Goal: Task Accomplishment & Management: Manage account settings

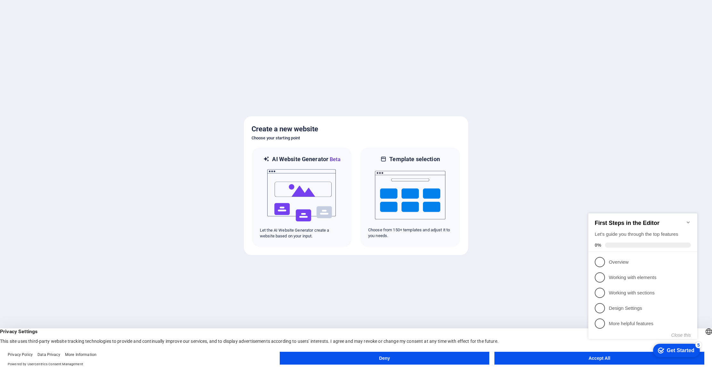
click at [588, 361] on appcues-checklist "Contextual help checklist present on screen" at bounding box center [644, 283] width 117 height 156
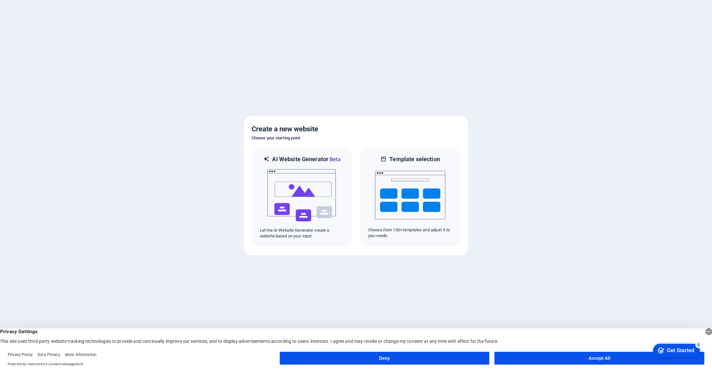
click at [608, 360] on button "Accept All" at bounding box center [600, 358] width 210 height 13
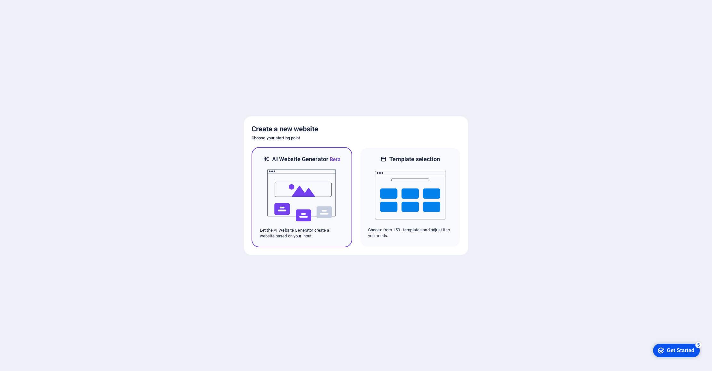
click at [306, 185] on img at bounding box center [302, 195] width 71 height 64
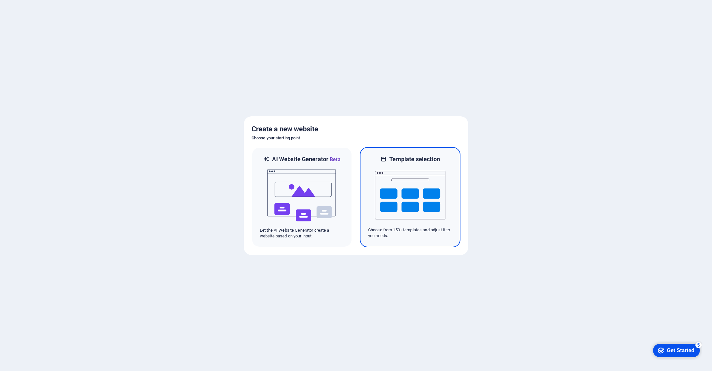
click at [415, 192] on img at bounding box center [410, 195] width 71 height 64
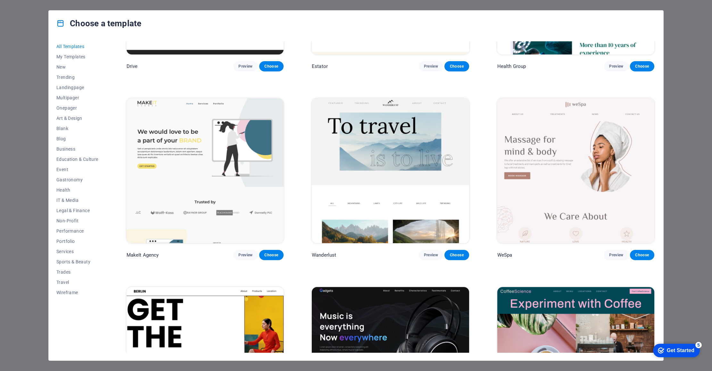
scroll to position [1911, 0]
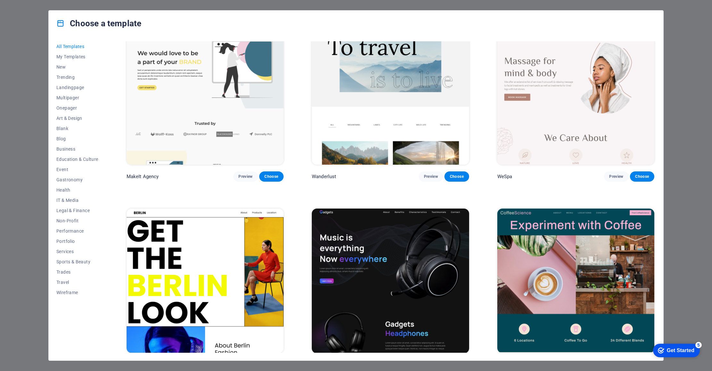
click at [394, 254] on img at bounding box center [390, 281] width 157 height 145
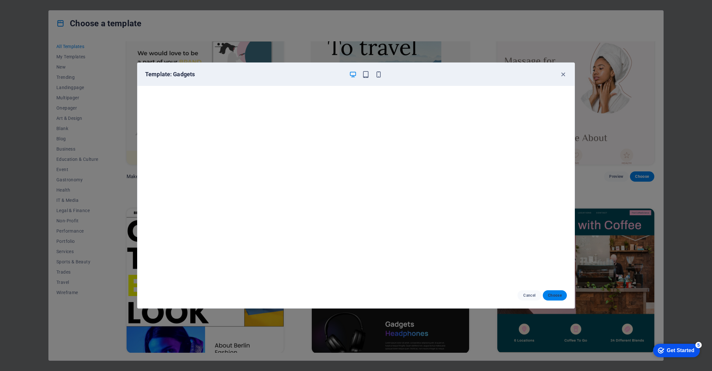
click at [553, 297] on span "Choose" at bounding box center [555, 295] width 14 height 5
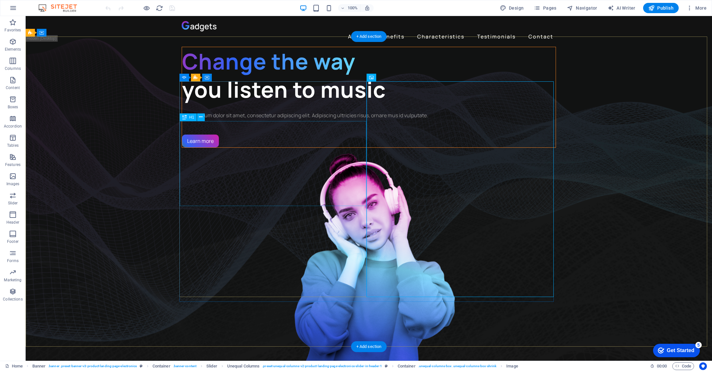
click at [224, 104] on div "Change the way you listen to music" at bounding box center [369, 75] width 374 height 57
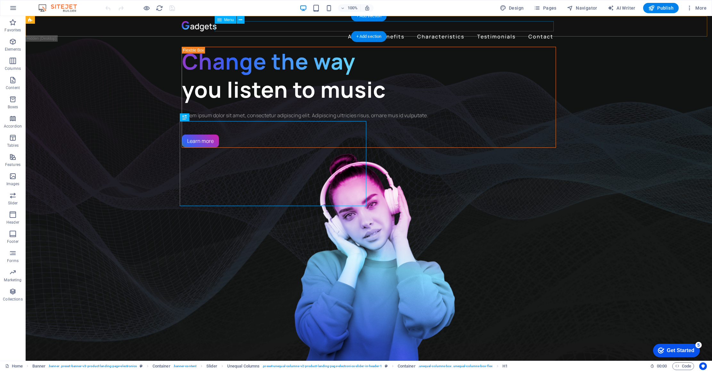
click at [356, 31] on nav "About Benefits Characteristics Testimonials Contact" at bounding box center [369, 36] width 374 height 10
click at [355, 31] on nav "About Benefits Characteristics Testimonials Contact" at bounding box center [369, 36] width 374 height 10
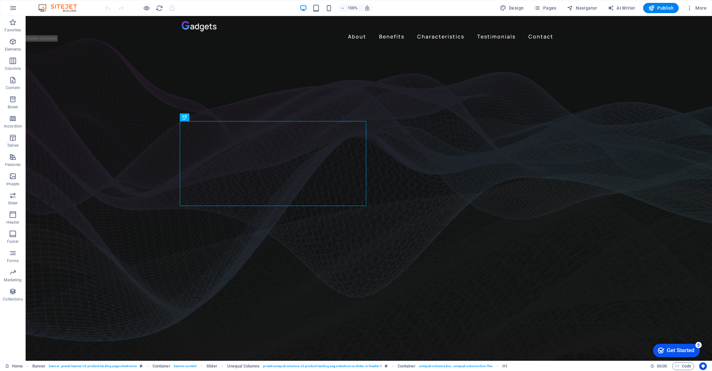
click at [60, 7] on img at bounding box center [61, 8] width 48 height 8
click at [62, 6] on img at bounding box center [61, 8] width 48 height 8
click at [13, 10] on icon "button" at bounding box center [13, 8] width 8 height 8
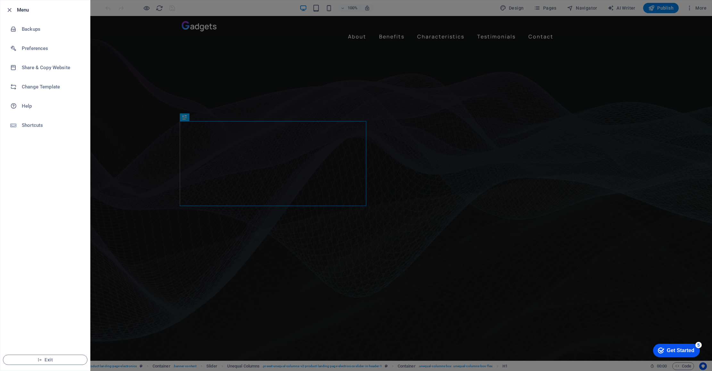
click at [22, 12] on h6 "Menu" at bounding box center [51, 10] width 68 height 8
click at [130, 56] on div at bounding box center [356, 185] width 712 height 371
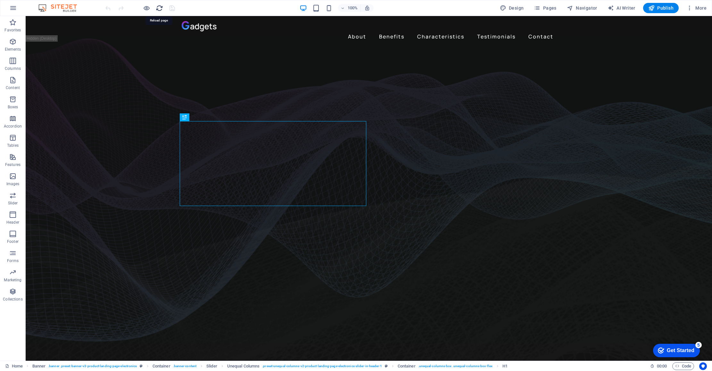
click at [160, 10] on icon "reload" at bounding box center [159, 7] width 7 height 7
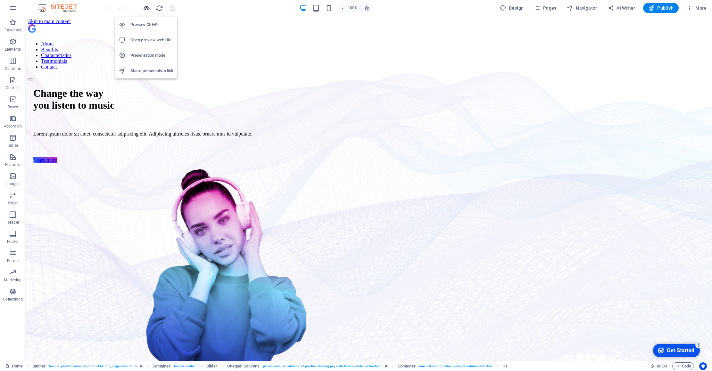
click at [146, 8] on icon "button" at bounding box center [146, 7] width 7 height 7
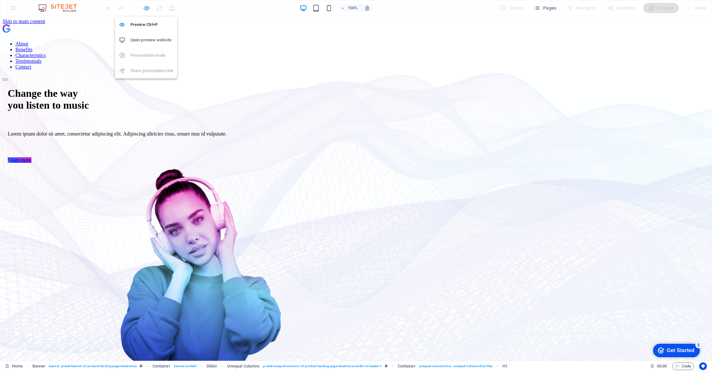
click at [146, 8] on icon "button" at bounding box center [146, 7] width 7 height 7
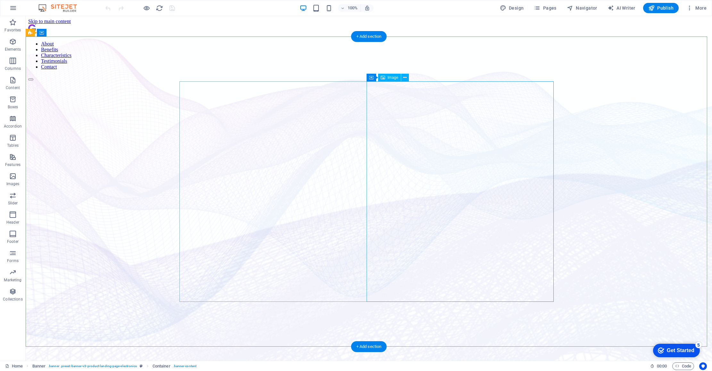
select select "%"
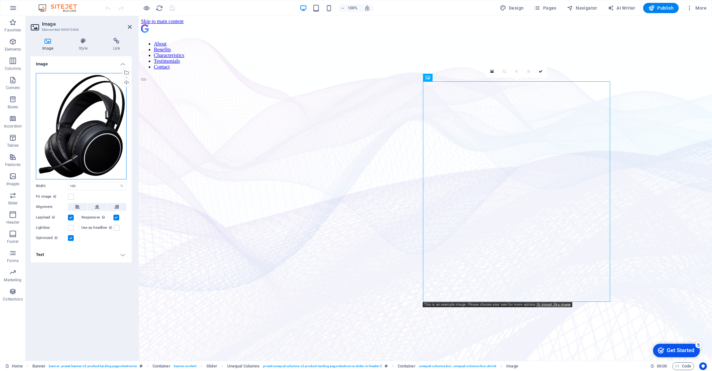
click at [85, 124] on div "Drag files here, click to choose files or select files from Files or our free s…" at bounding box center [81, 126] width 91 height 106
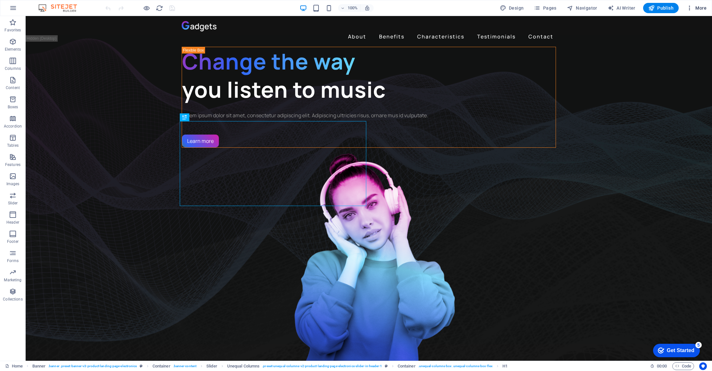
click at [701, 7] on span "More" at bounding box center [697, 8] width 20 height 6
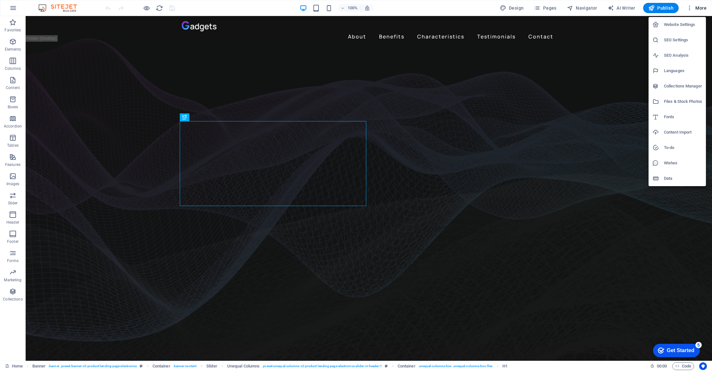
click at [673, 26] on h6 "Website Settings" at bounding box center [683, 25] width 38 height 8
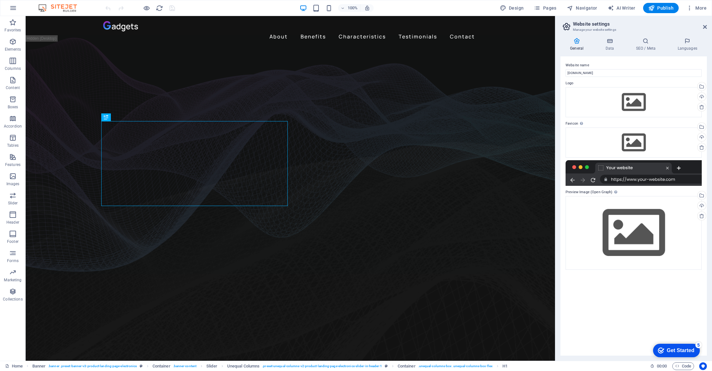
click at [577, 43] on icon at bounding box center [577, 41] width 33 height 6
click at [701, 8] on span "More" at bounding box center [697, 8] width 20 height 6
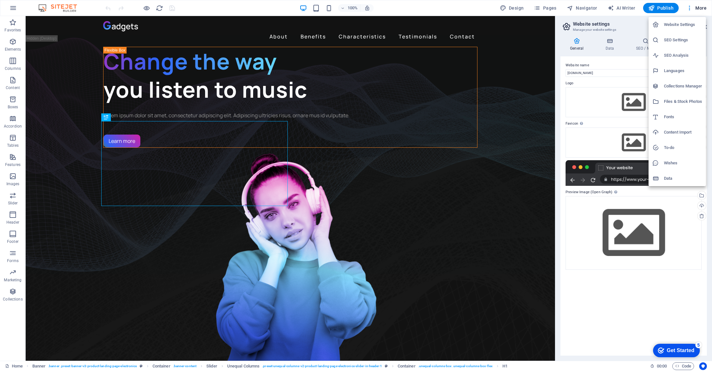
click at [636, 29] on div at bounding box center [356, 185] width 712 height 371
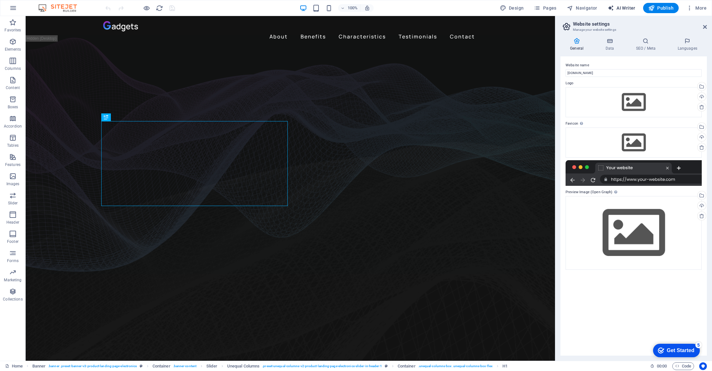
click at [619, 8] on span "AI Writer" at bounding box center [622, 8] width 28 height 6
select select "English"
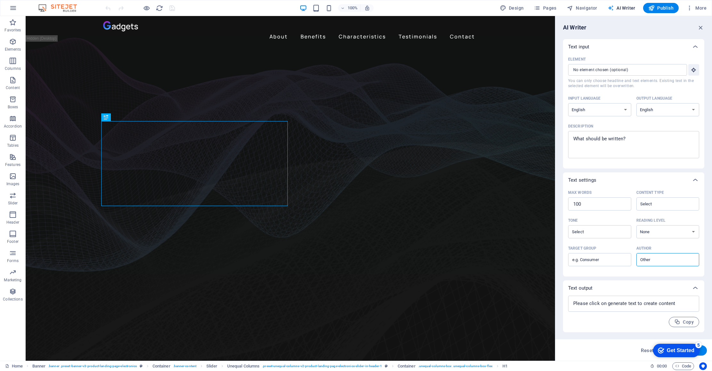
click at [620, 8] on span "AI Writer" at bounding box center [622, 8] width 28 height 6
click at [587, 10] on span "Navigator" at bounding box center [582, 8] width 30 height 6
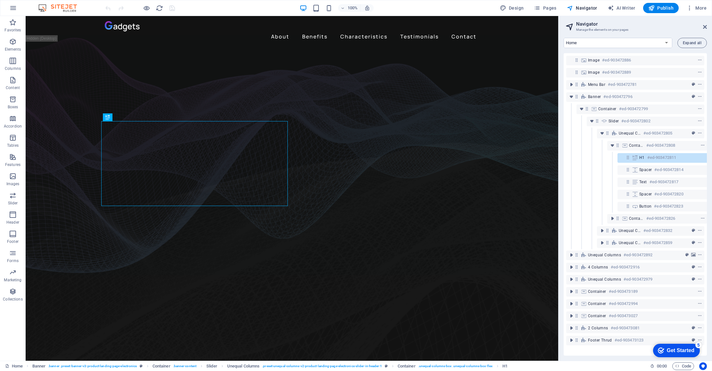
scroll to position [0, 12]
click at [707, 28] on aside "Navigator Manage the elements on your pages Home Subpage Legal Notice Privacy E…" at bounding box center [635, 188] width 154 height 345
drag, startPoint x: 705, startPoint y: 27, endPoint x: 679, endPoint y: 11, distance: 30.5
click at [705, 27] on icon at bounding box center [705, 26] width 4 height 5
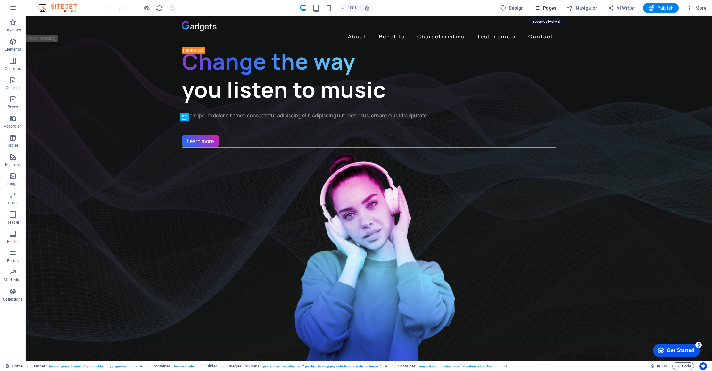
click at [546, 10] on span "Pages" at bounding box center [545, 8] width 22 height 6
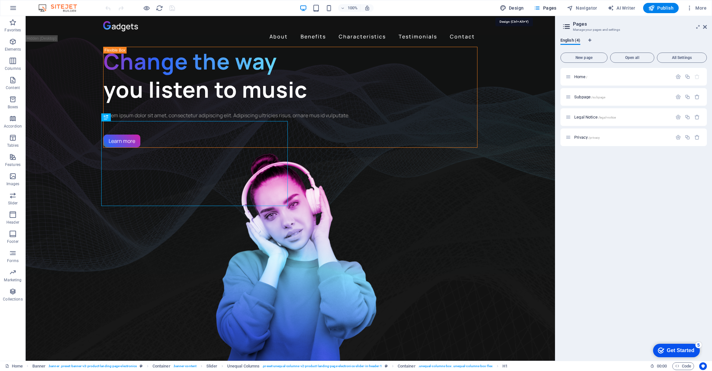
click at [516, 9] on span "Design" at bounding box center [512, 8] width 24 height 6
select select "px"
select select "400"
select select "px"
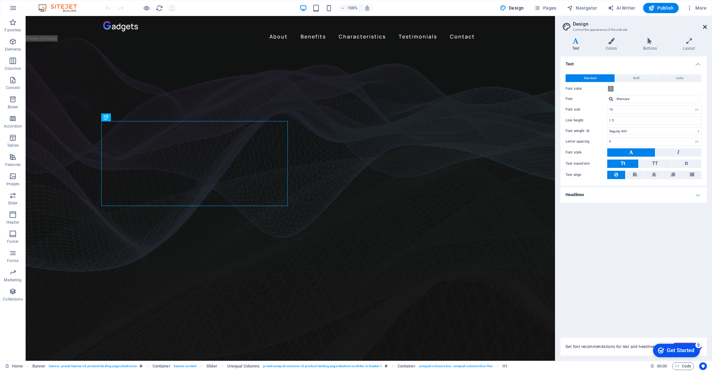
click at [706, 26] on icon at bounding box center [705, 26] width 4 height 5
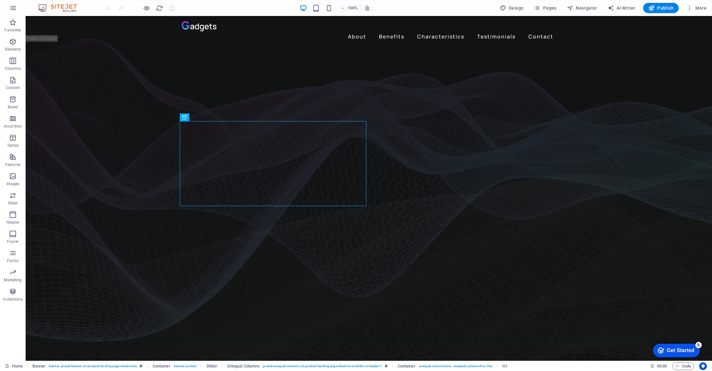
click at [54, 6] on img at bounding box center [61, 8] width 48 height 8
click at [11, 293] on icon "button" at bounding box center [13, 292] width 8 height 8
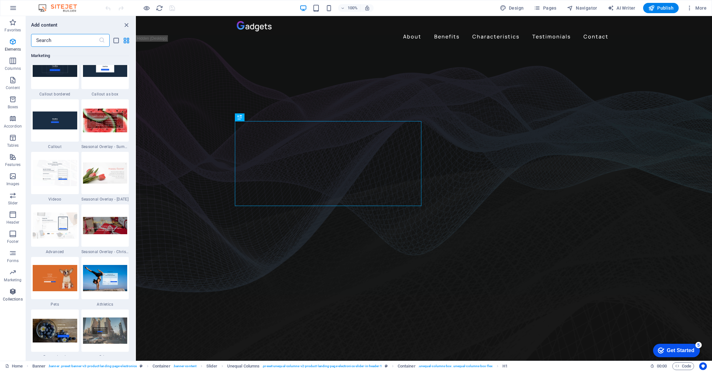
scroll to position [5868, 0]
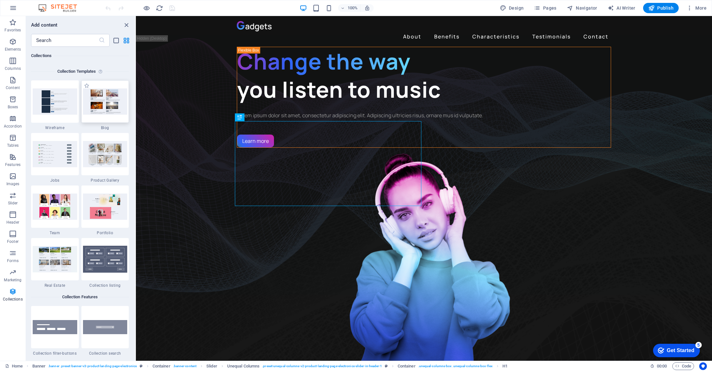
click at [102, 106] on img at bounding box center [105, 101] width 45 height 26
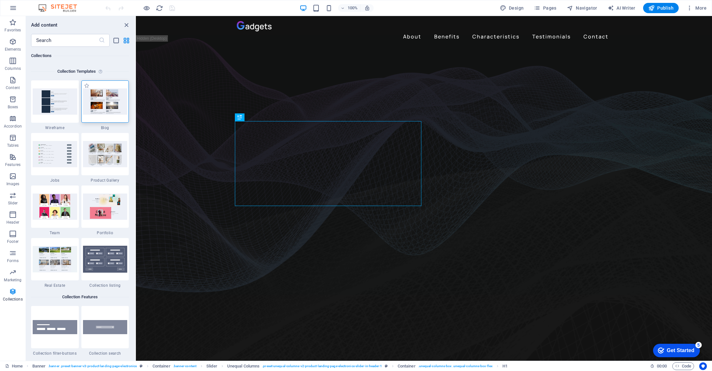
click at [107, 110] on img at bounding box center [105, 101] width 45 height 26
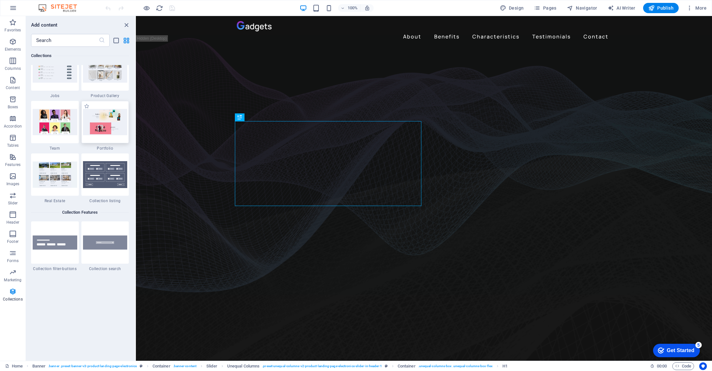
scroll to position [5981, 0]
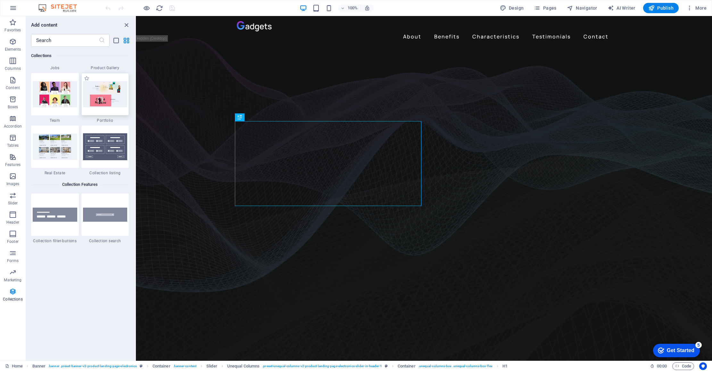
click at [101, 105] on img at bounding box center [105, 94] width 45 height 26
click at [12, 277] on span "Marketing" at bounding box center [13, 276] width 26 height 15
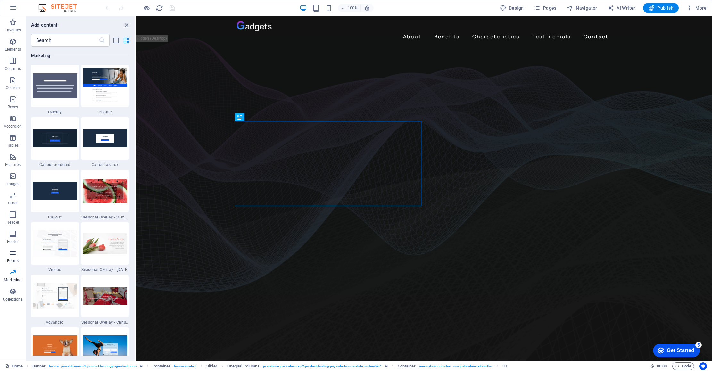
scroll to position [5222, 0]
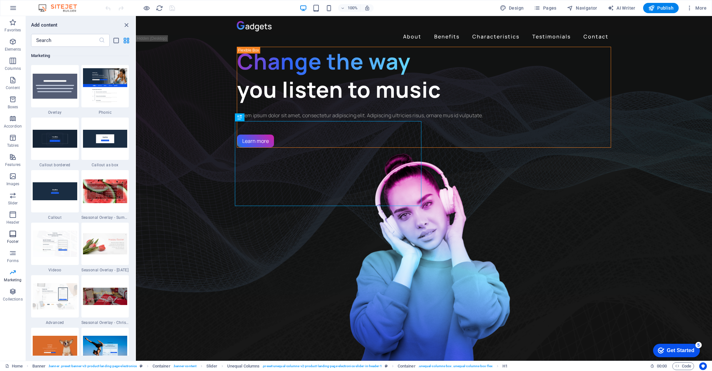
click at [12, 230] on button "Footer" at bounding box center [13, 237] width 26 height 19
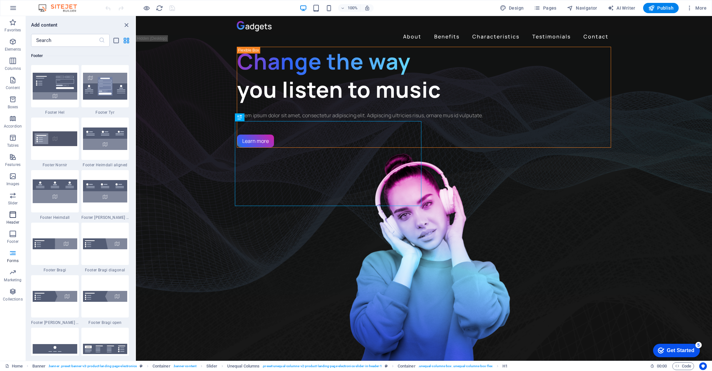
click at [15, 217] on icon "button" at bounding box center [13, 215] width 8 height 8
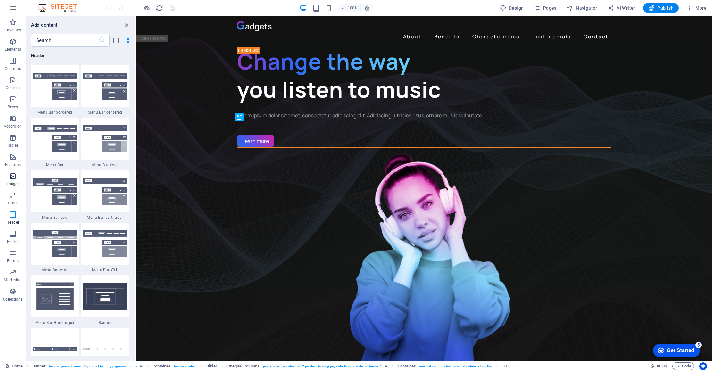
click at [9, 180] on icon "button" at bounding box center [13, 176] width 8 height 8
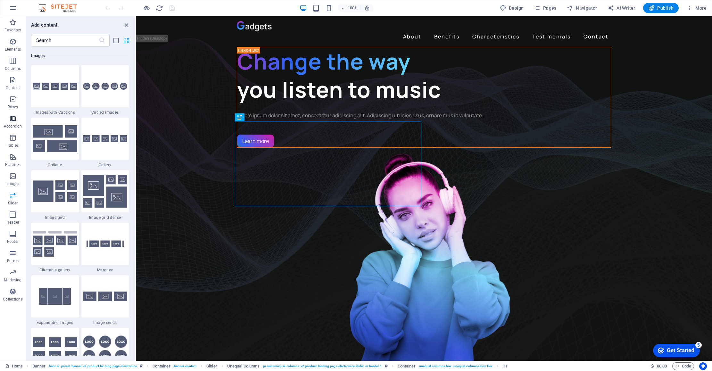
click at [14, 123] on span "Accordion" at bounding box center [13, 122] width 26 height 15
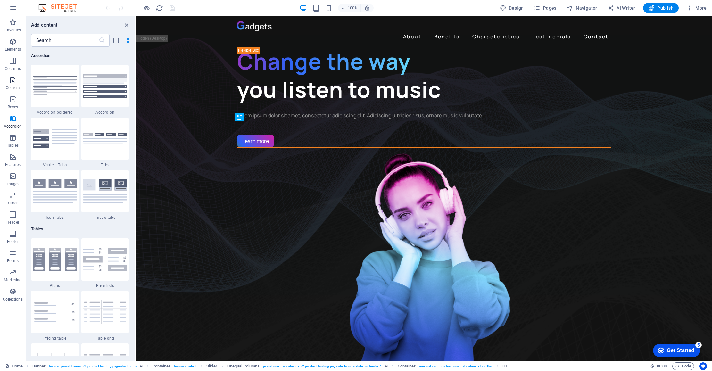
click at [16, 81] on icon "button" at bounding box center [13, 80] width 8 height 8
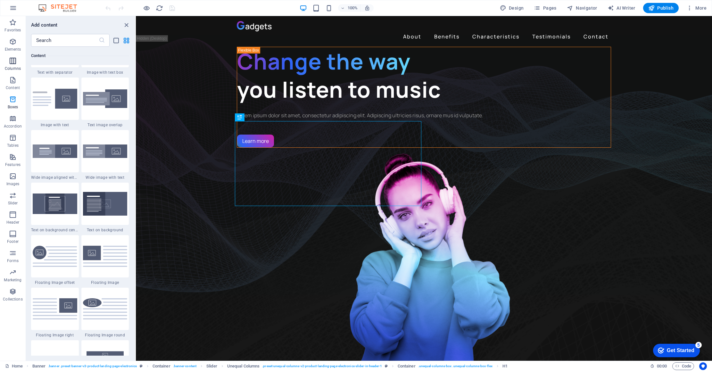
click at [14, 69] on p "Columns" at bounding box center [13, 68] width 16 height 5
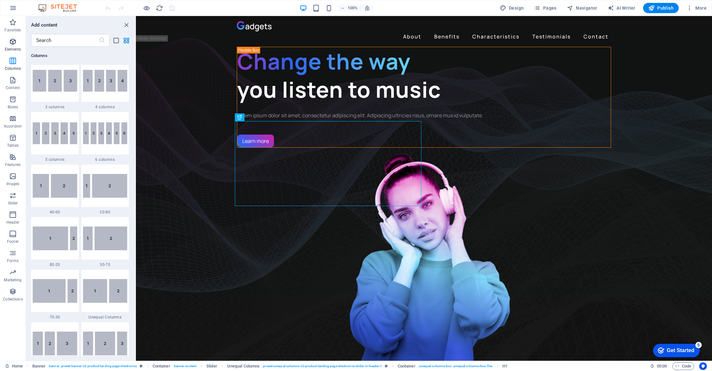
click at [10, 46] on span "Elements" at bounding box center [13, 45] width 26 height 15
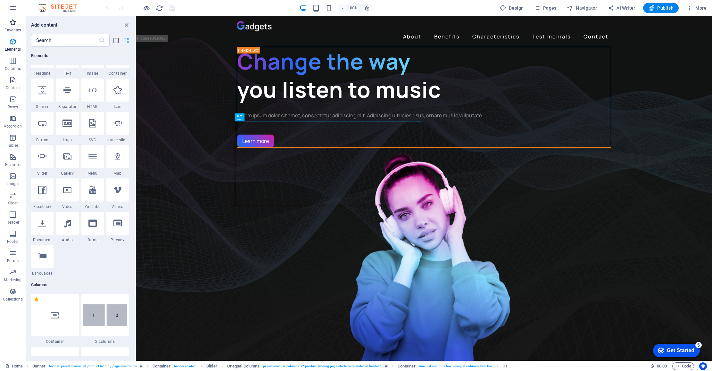
click at [11, 26] on icon "button" at bounding box center [13, 23] width 8 height 8
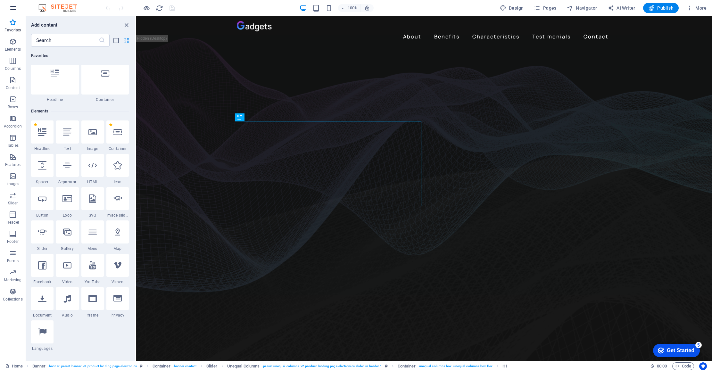
scroll to position [0, 0]
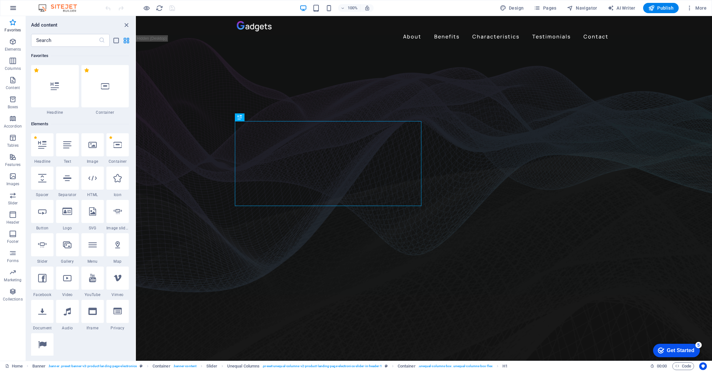
click at [12, 10] on icon "button" at bounding box center [13, 8] width 8 height 8
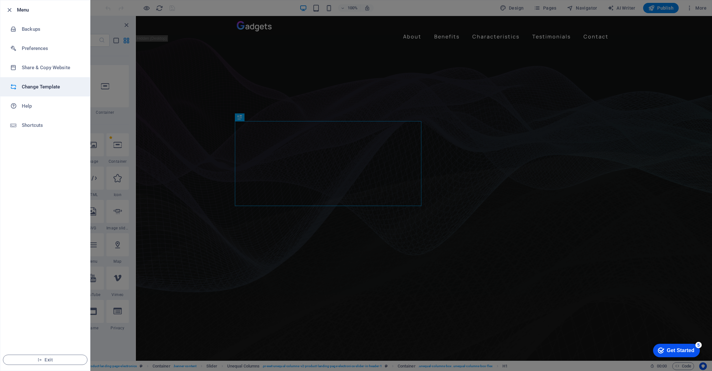
click at [39, 88] on h6 "Change Template" at bounding box center [51, 87] width 59 height 8
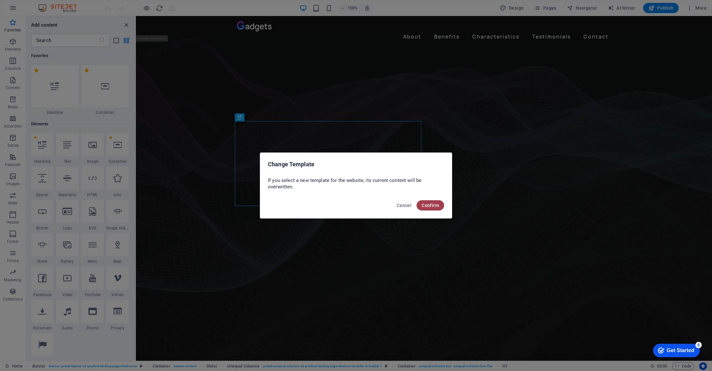
click at [424, 205] on span "Confirm" at bounding box center [430, 205] width 17 height 5
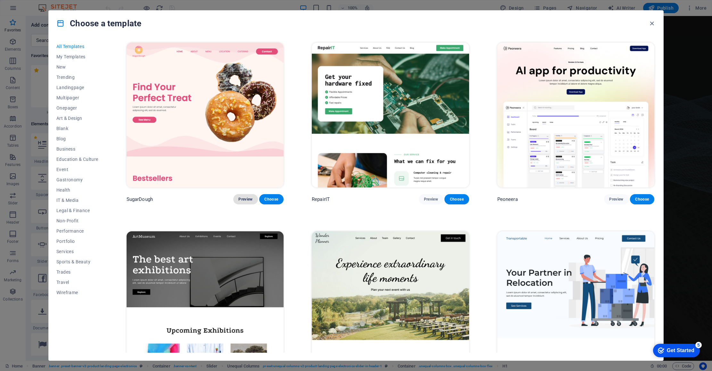
click at [243, 198] on span "Preview" at bounding box center [246, 199] width 14 height 5
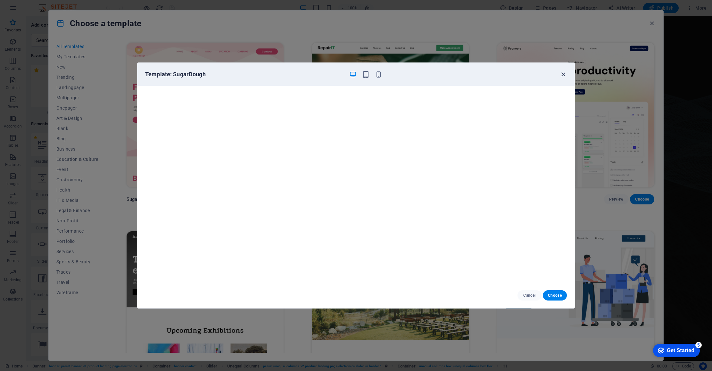
click at [563, 75] on icon "button" at bounding box center [563, 74] width 7 height 7
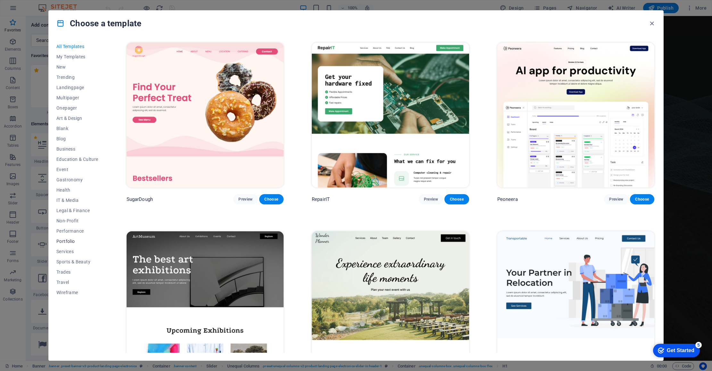
click at [67, 243] on span "Portfolio" at bounding box center [77, 241] width 42 height 5
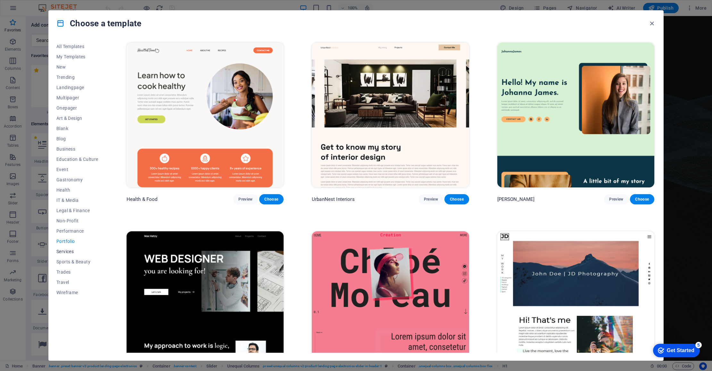
click at [66, 254] on span "Services" at bounding box center [77, 251] width 42 height 5
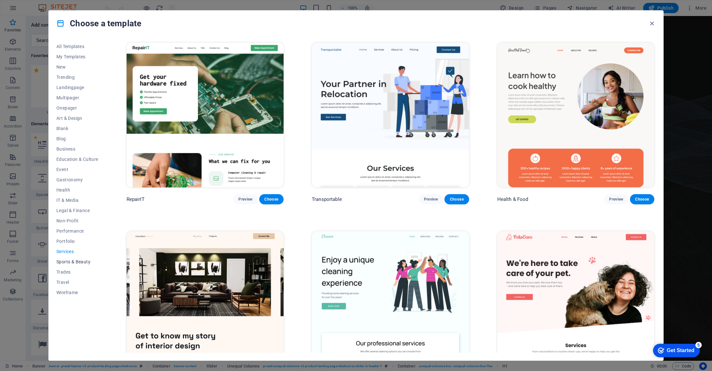
click at [66, 263] on span "Sports & Beauty" at bounding box center [77, 261] width 42 height 5
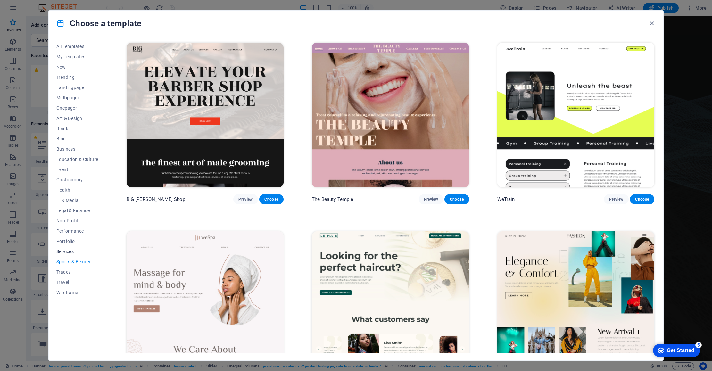
click at [67, 254] on span "Services" at bounding box center [77, 251] width 42 height 5
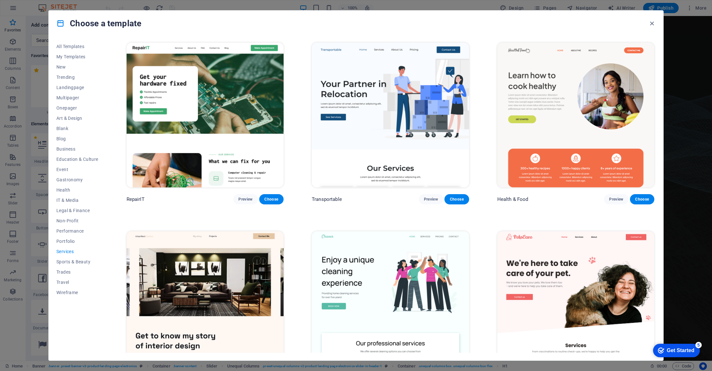
click at [187, 287] on img at bounding box center [205, 303] width 157 height 145
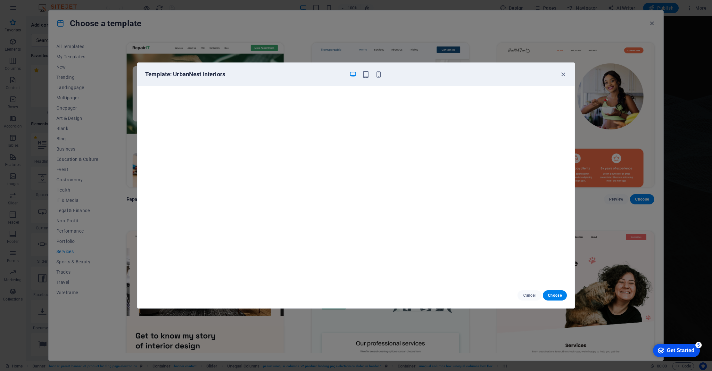
drag, startPoint x: 415, startPoint y: 66, endPoint x: 364, endPoint y: 1, distance: 82.7
click at [364, 1] on div "Template: UrbanNest Interiors Cancel Choose" at bounding box center [356, 185] width 712 height 371
click at [563, 74] on icon "button" at bounding box center [563, 74] width 7 height 7
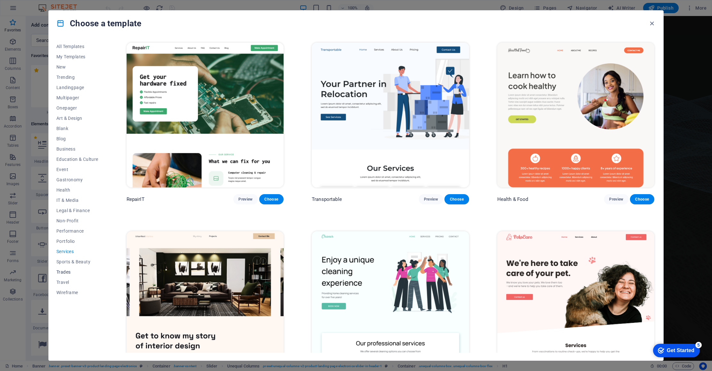
click at [64, 273] on span "Trades" at bounding box center [77, 272] width 42 height 5
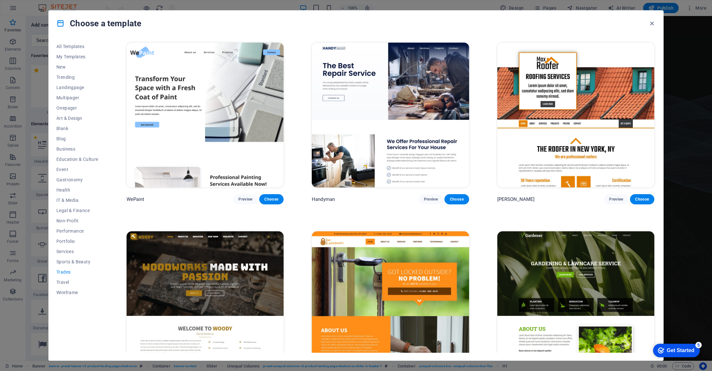
click at [208, 112] on img at bounding box center [205, 115] width 157 height 145
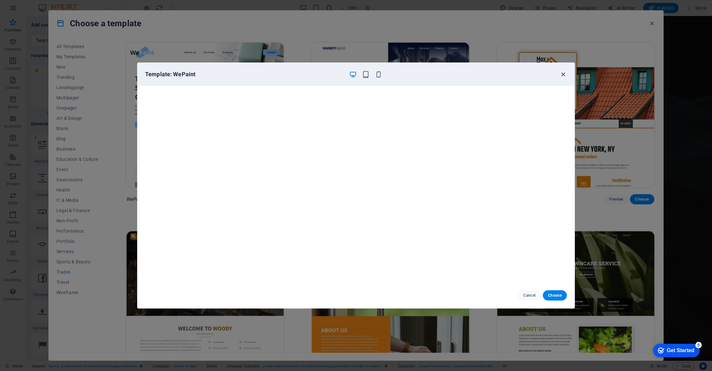
click at [566, 73] on icon "button" at bounding box center [563, 74] width 7 height 7
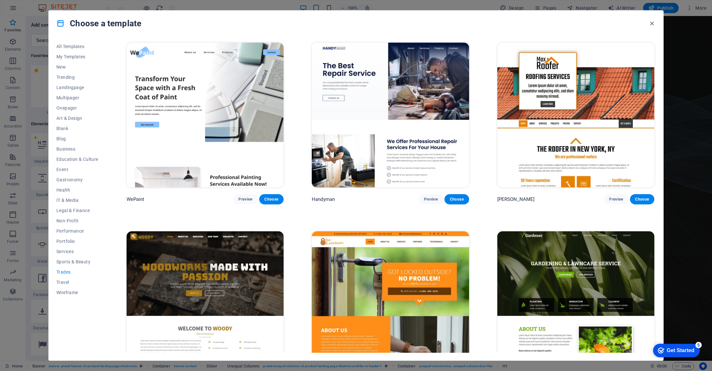
click at [416, 109] on img at bounding box center [390, 115] width 157 height 145
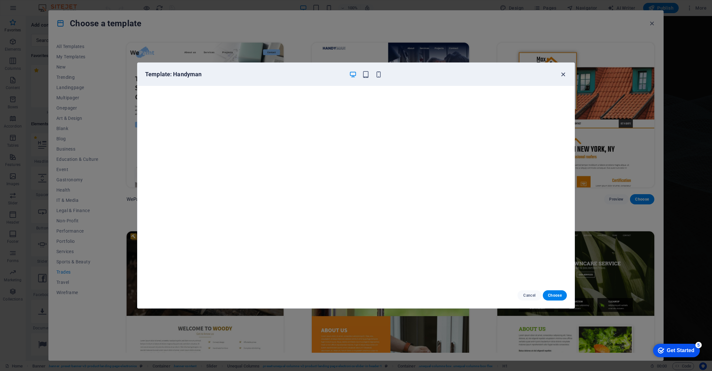
click at [564, 74] on icon "button" at bounding box center [563, 74] width 7 height 7
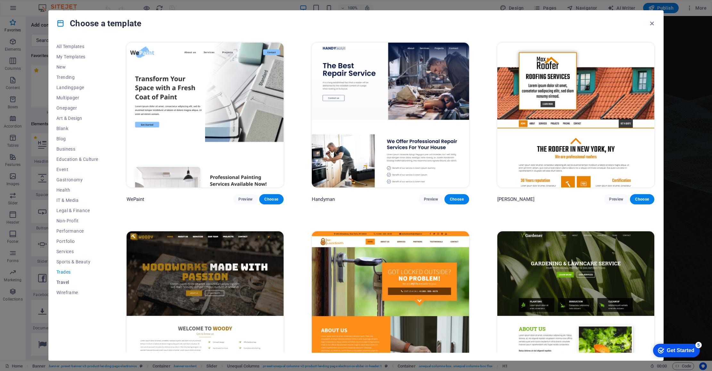
click at [64, 284] on span "Travel" at bounding box center [77, 282] width 42 height 5
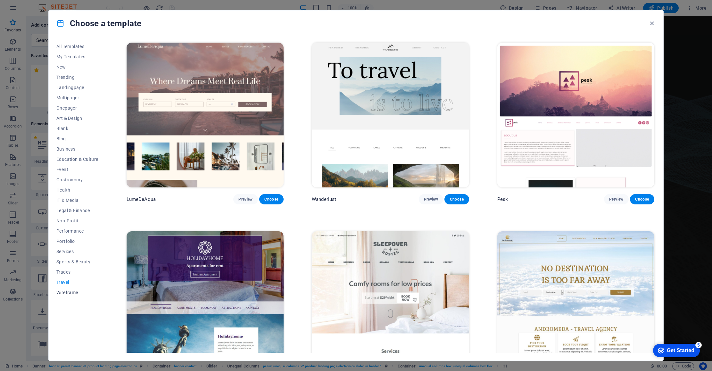
click at [66, 294] on span "Wireframe" at bounding box center [77, 292] width 42 height 5
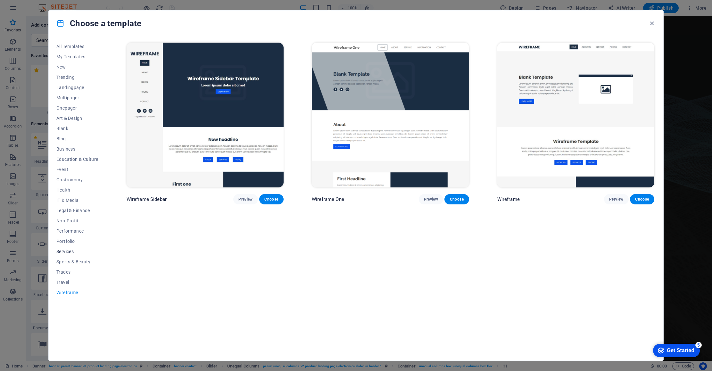
click at [67, 253] on span "Services" at bounding box center [77, 251] width 42 height 5
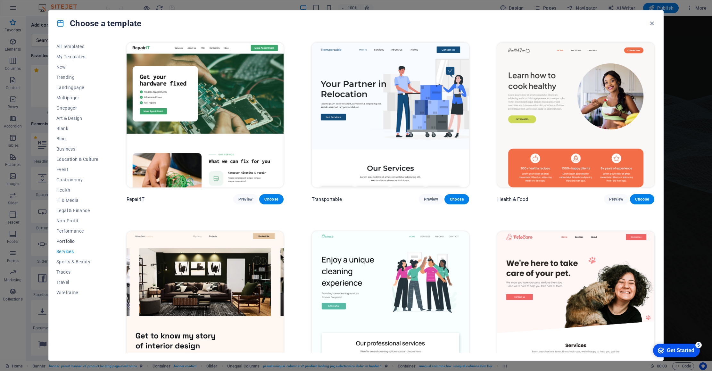
click at [66, 242] on span "Portfolio" at bounding box center [77, 241] width 42 height 5
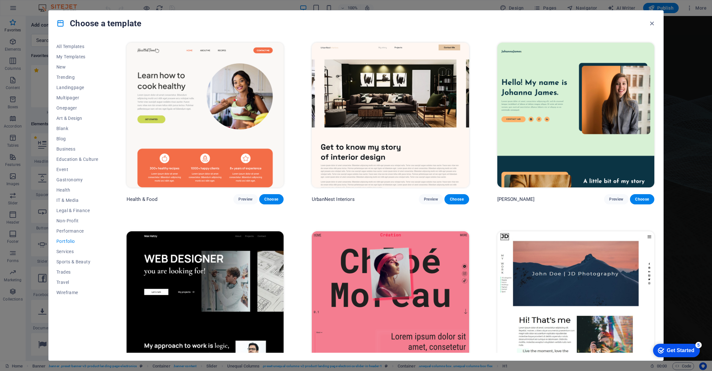
click at [222, 126] on img at bounding box center [205, 115] width 157 height 145
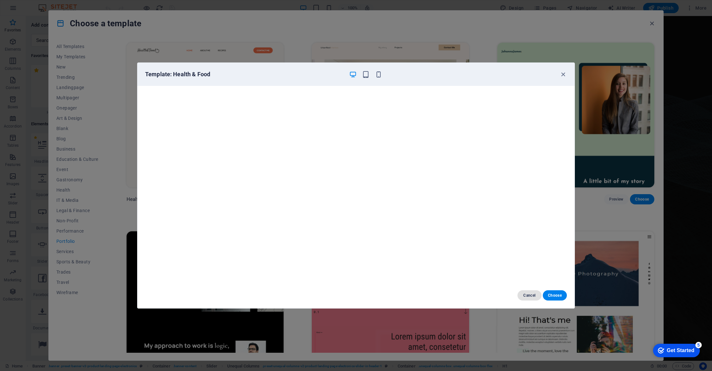
drag, startPoint x: 528, startPoint y: 294, endPoint x: 520, endPoint y: 294, distance: 8.0
click at [528, 294] on span "Cancel" at bounding box center [530, 295] width 14 height 5
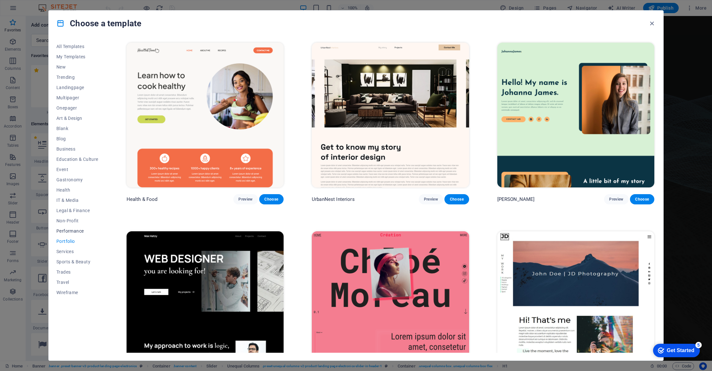
click at [69, 230] on span "Performance" at bounding box center [77, 231] width 42 height 5
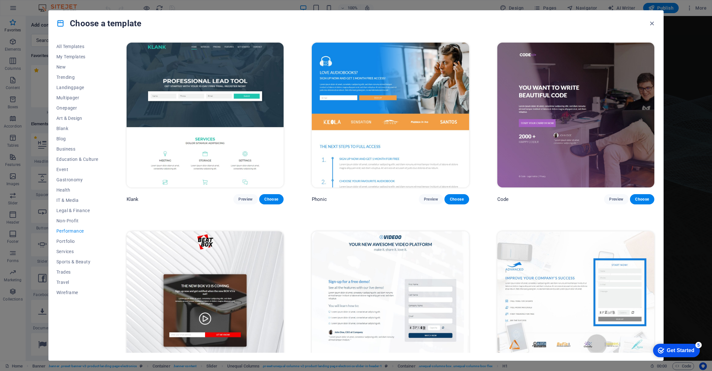
drag, startPoint x: 65, startPoint y: 222, endPoint x: 124, endPoint y: 259, distance: 70.3
click at [124, 259] on div "All Templates My Templates New Trending Landingpage Multipager Onepager Art & D…" at bounding box center [356, 198] width 615 height 324
click at [255, 264] on img at bounding box center [205, 303] width 157 height 145
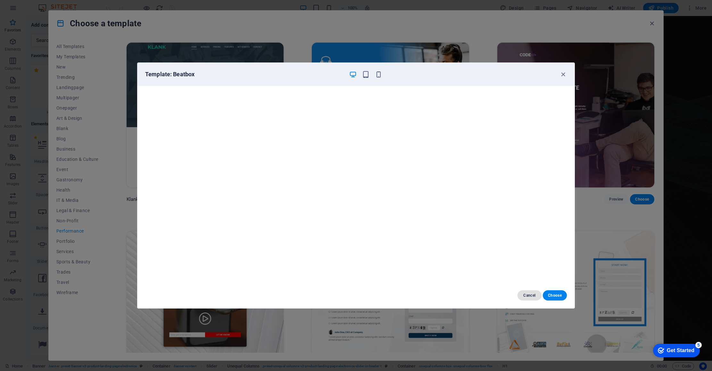
click at [529, 293] on span "Cancel" at bounding box center [530, 295] width 14 height 5
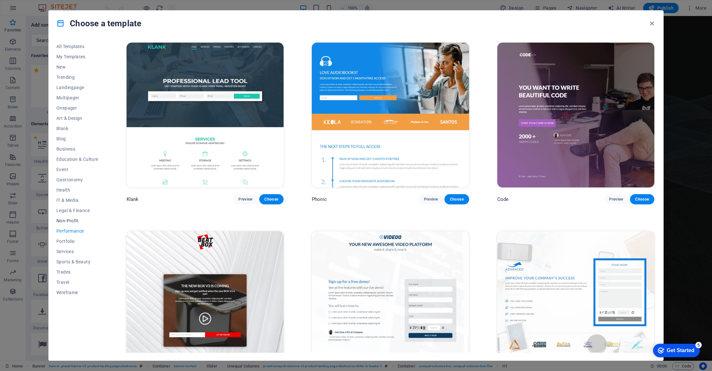
click at [65, 220] on span "Non-Profit" at bounding box center [77, 220] width 42 height 5
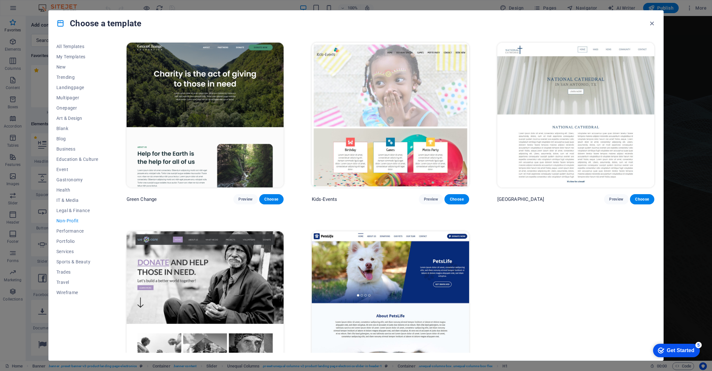
click at [364, 252] on img at bounding box center [390, 303] width 157 height 145
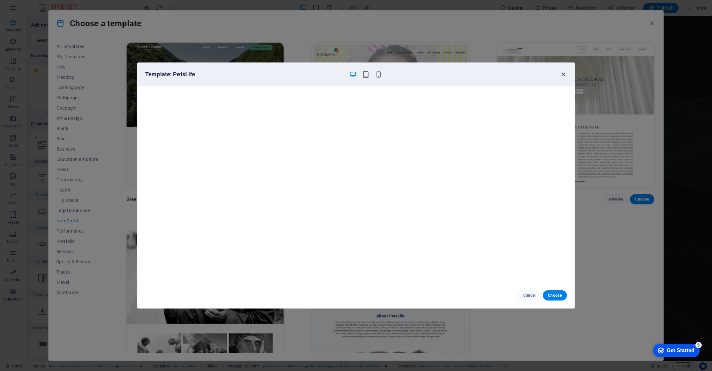
click at [562, 74] on icon "button" at bounding box center [563, 74] width 7 height 7
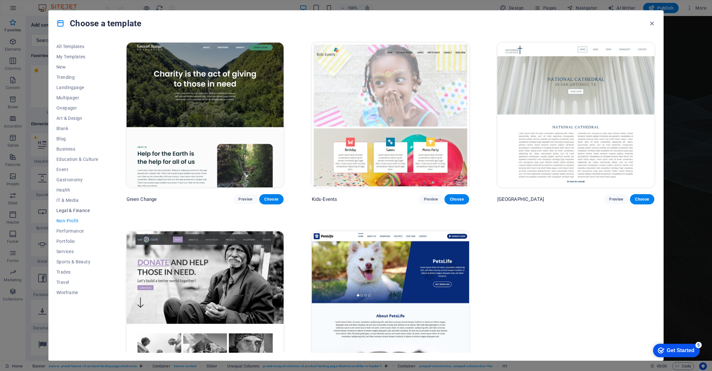
click at [77, 210] on span "Legal & Finance" at bounding box center [77, 210] width 42 height 5
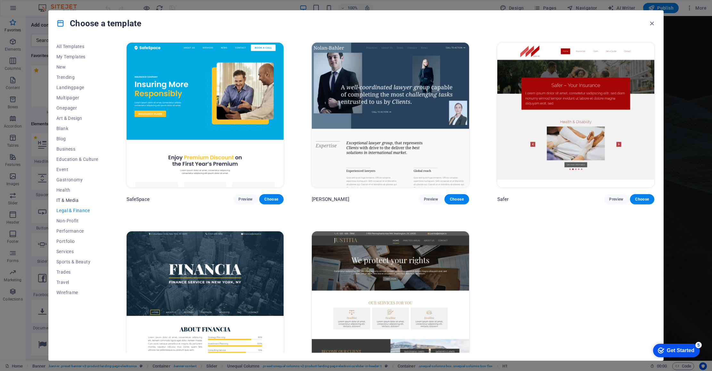
click at [69, 200] on span "IT & Media" at bounding box center [77, 200] width 42 height 5
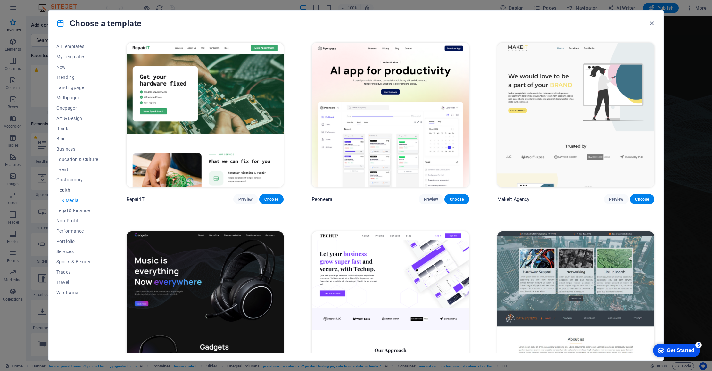
click at [67, 192] on span "Health" at bounding box center [77, 190] width 42 height 5
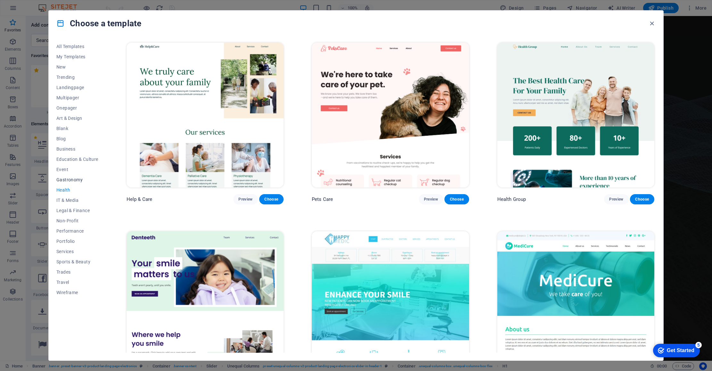
click at [66, 180] on span "Gastronomy" at bounding box center [77, 179] width 42 height 5
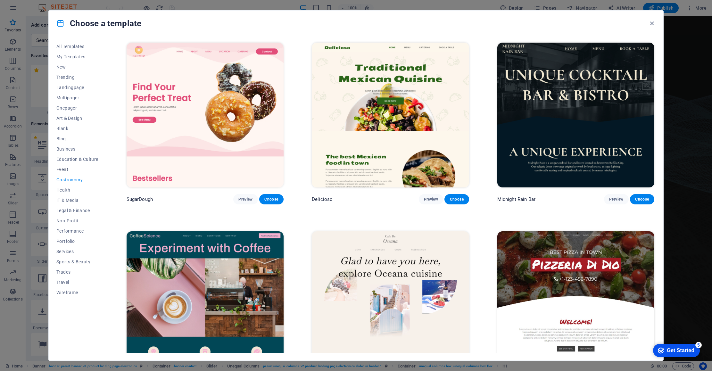
click at [62, 171] on span "Event" at bounding box center [77, 169] width 42 height 5
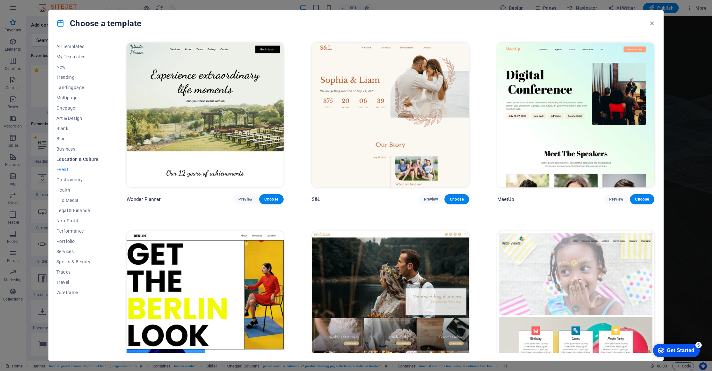
click at [65, 160] on span "Education & Culture" at bounding box center [77, 159] width 42 height 5
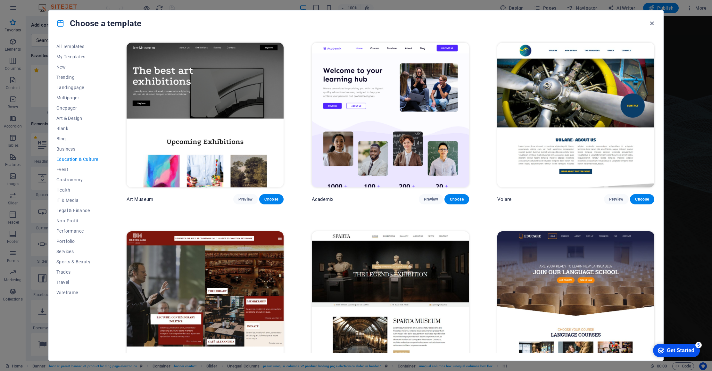
click at [651, 23] on icon "button" at bounding box center [652, 23] width 7 height 7
